Goal: Task Accomplishment & Management: Use online tool/utility

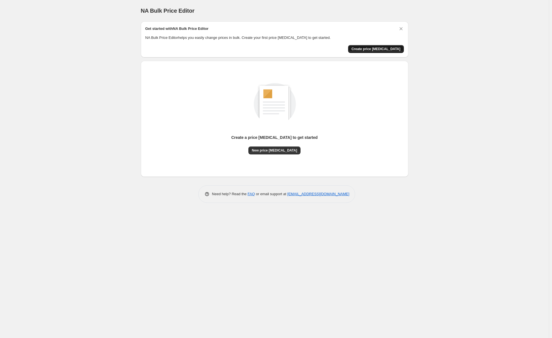
click at [379, 50] on span "Create price change job" at bounding box center [376, 49] width 49 height 5
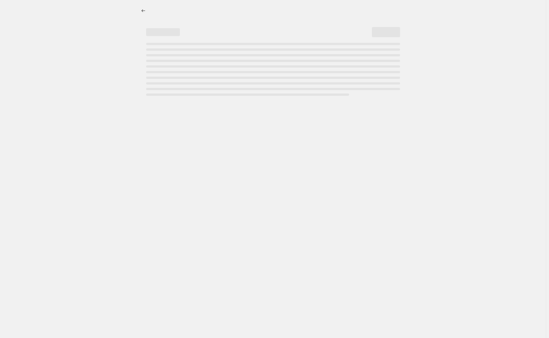
select select "percentage"
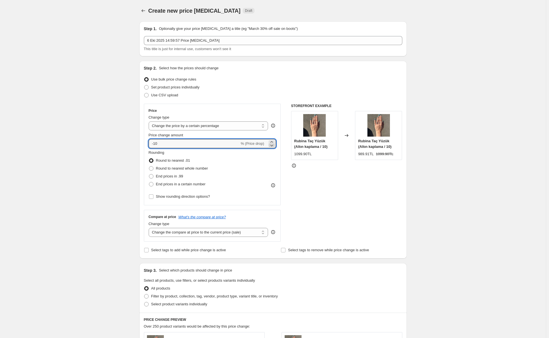
click at [274, 143] on icon at bounding box center [272, 146] width 6 height 6
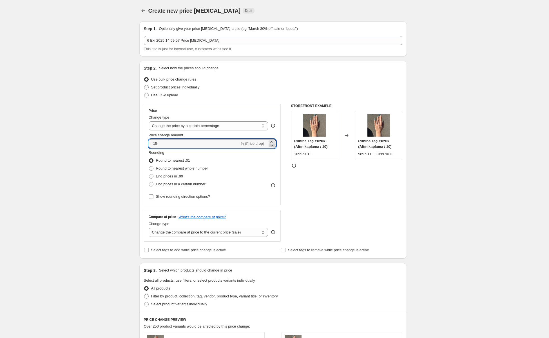
click at [274, 143] on icon at bounding box center [272, 146] width 6 height 6
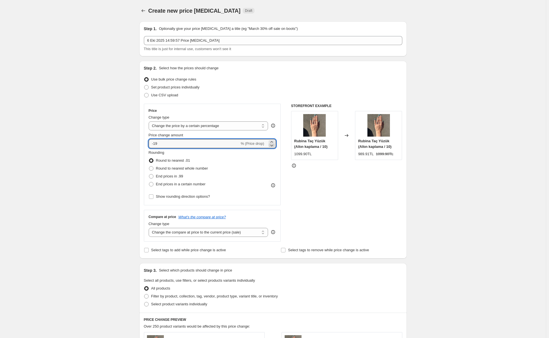
type input "-20"
click at [312, 203] on div "STOREFRONT EXAMPLE Rubina Taç Yüzük (Altın kaplama / 10) 1099.90TL Changed to R…" at bounding box center [346, 173] width 111 height 138
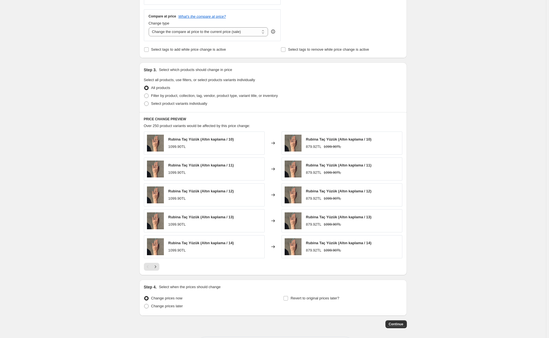
scroll to position [225, 0]
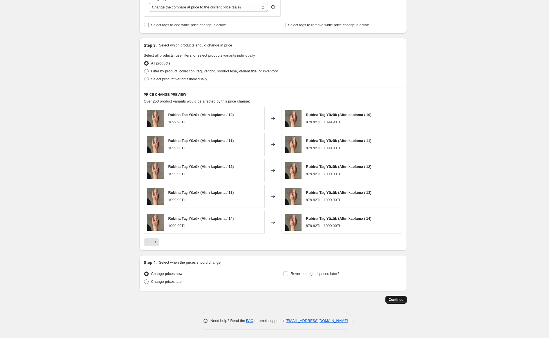
click at [389, 300] on button "Continue" at bounding box center [396, 300] width 21 height 8
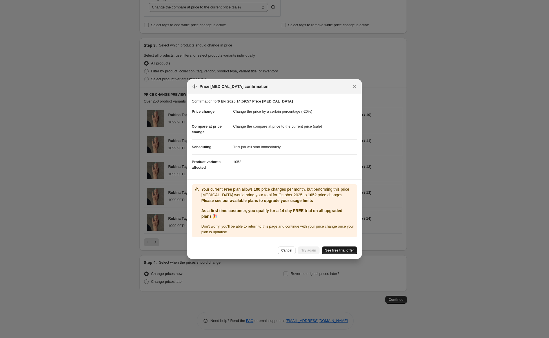
click at [349, 253] on link "See free trial offer" at bounding box center [339, 251] width 35 height 8
click at [316, 250] on span "Try again" at bounding box center [308, 250] width 15 height 5
click at [316, 250] on div "Cancel Loading Try again See free trial offer" at bounding box center [317, 251] width 79 height 8
click at [316, 250] on span "Try again" at bounding box center [308, 250] width 15 height 5
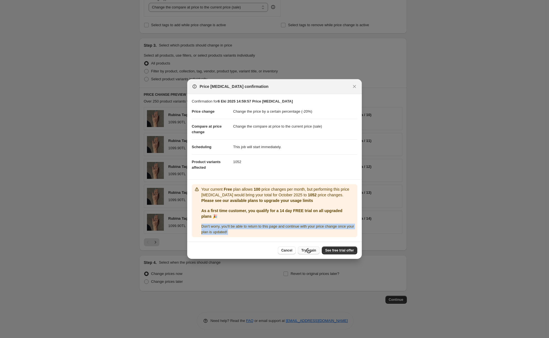
click at [316, 250] on div "Cancel Loading Try again See free trial offer" at bounding box center [317, 251] width 79 height 8
click at [316, 250] on span "Try again" at bounding box center [308, 250] width 15 height 5
click at [309, 214] on p "As a first time customer, you qualify for a 14 day FREE trial on all upgraded p…" at bounding box center [278, 213] width 154 height 11
click at [353, 88] on icon "Close" at bounding box center [354, 86] width 3 height 3
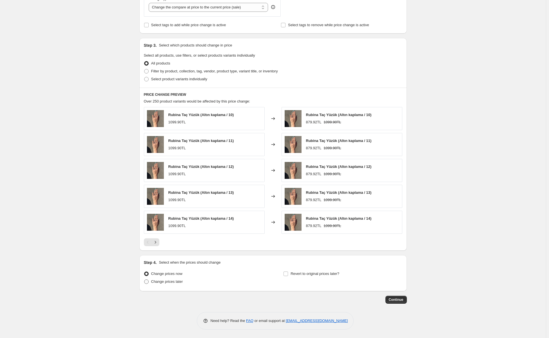
click at [174, 281] on span "Change prices later" at bounding box center [167, 281] width 32 height 4
click at [145, 280] on input "Change prices later" at bounding box center [144, 279] width 0 height 0
radio input "true"
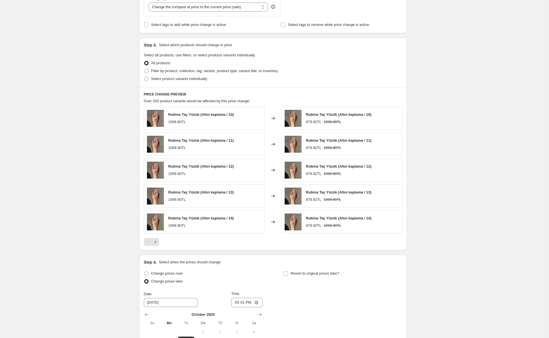
click at [185, 268] on div "Step 4. Select when the prices should change Change prices now Change prices la…" at bounding box center [273, 320] width 259 height 123
click at [176, 276] on span "Change prices now" at bounding box center [166, 273] width 31 height 4
click at [145, 272] on input "Change prices now" at bounding box center [144, 271] width 0 height 0
radio input "true"
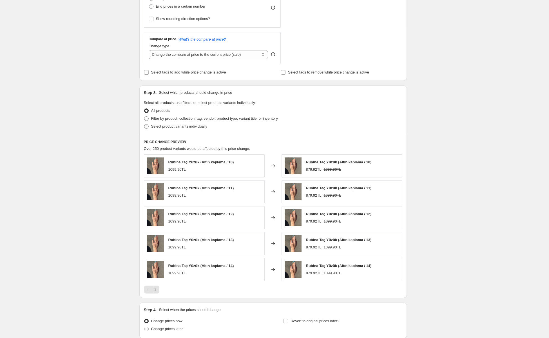
scroll to position [56, 0]
